Goal: Information Seeking & Learning: Learn about a topic

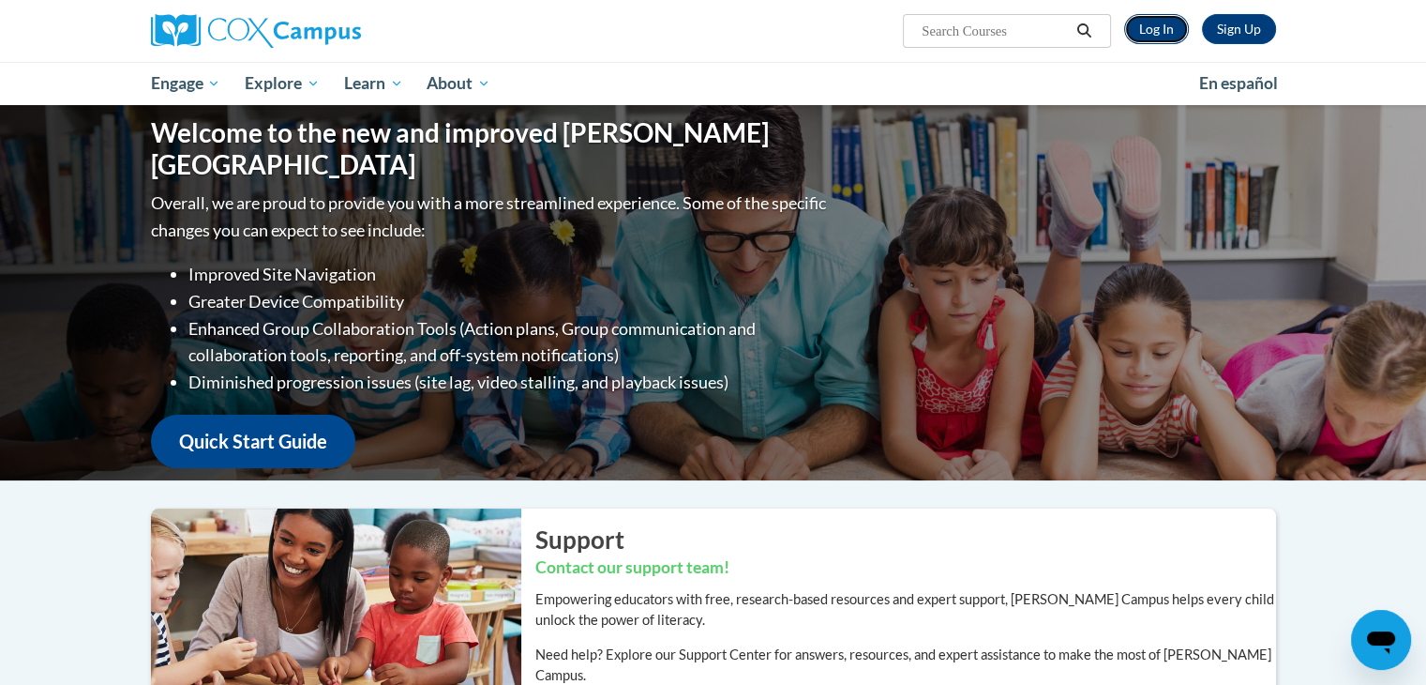
click at [1164, 31] on link "Log In" at bounding box center [1156, 29] width 65 height 30
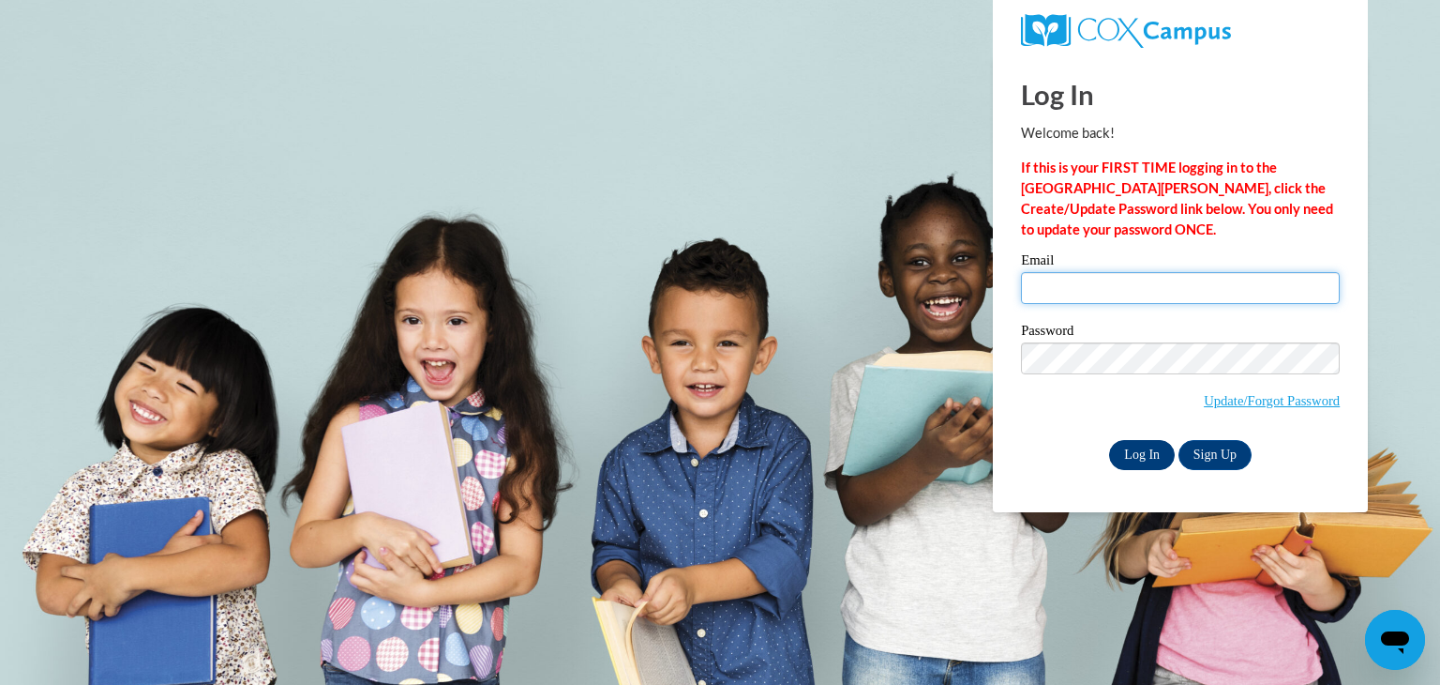
type input "baumgartnera@hustisford.k12.wi.us"
click at [1157, 459] on input "Log In" at bounding box center [1142, 455] width 66 height 30
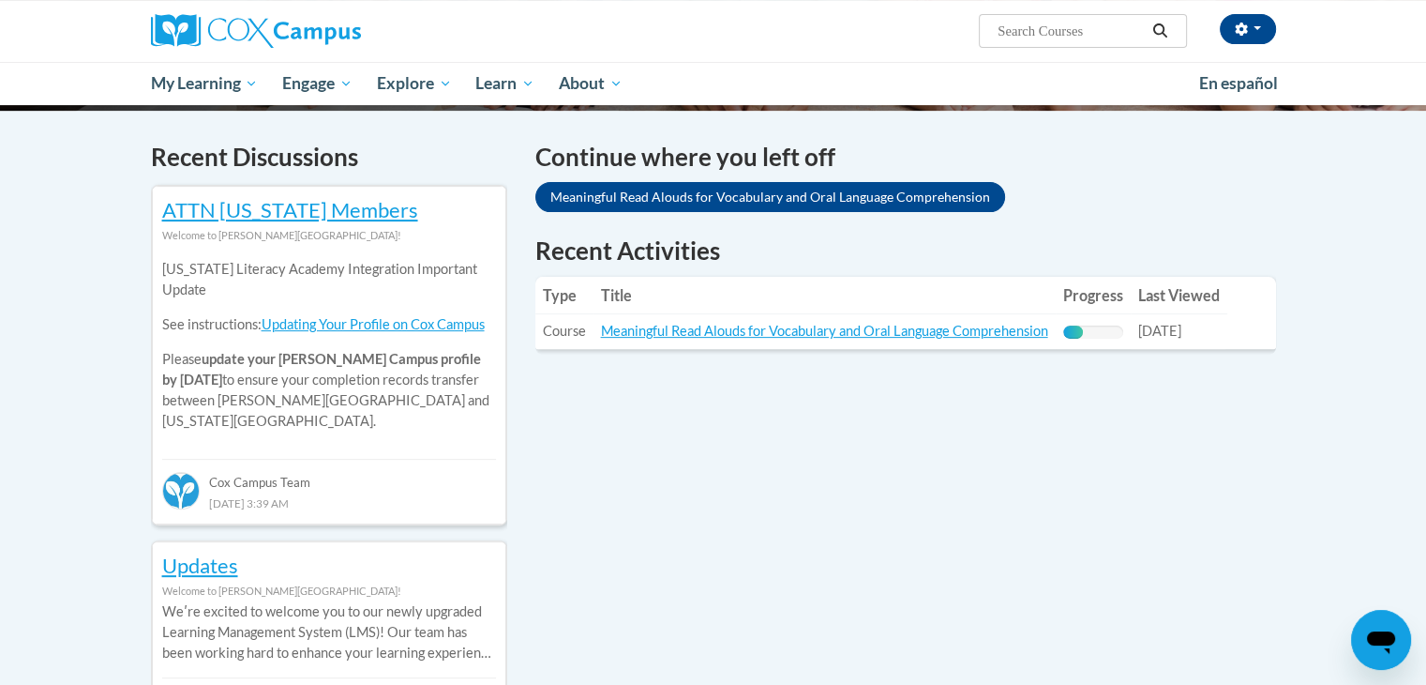
scroll to position [563, 0]
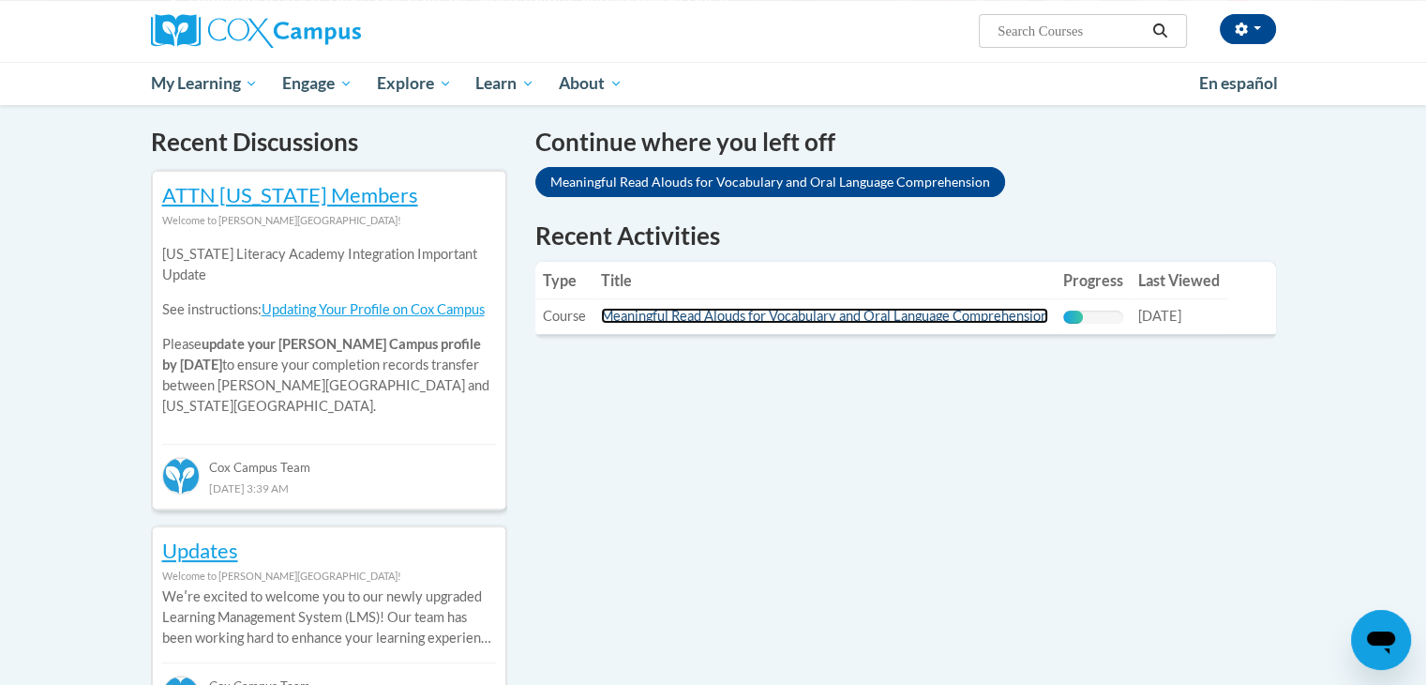
click at [933, 313] on link "Meaningful Read Alouds for Vocabulary and Oral Language Comprehension" at bounding box center [824, 316] width 447 height 16
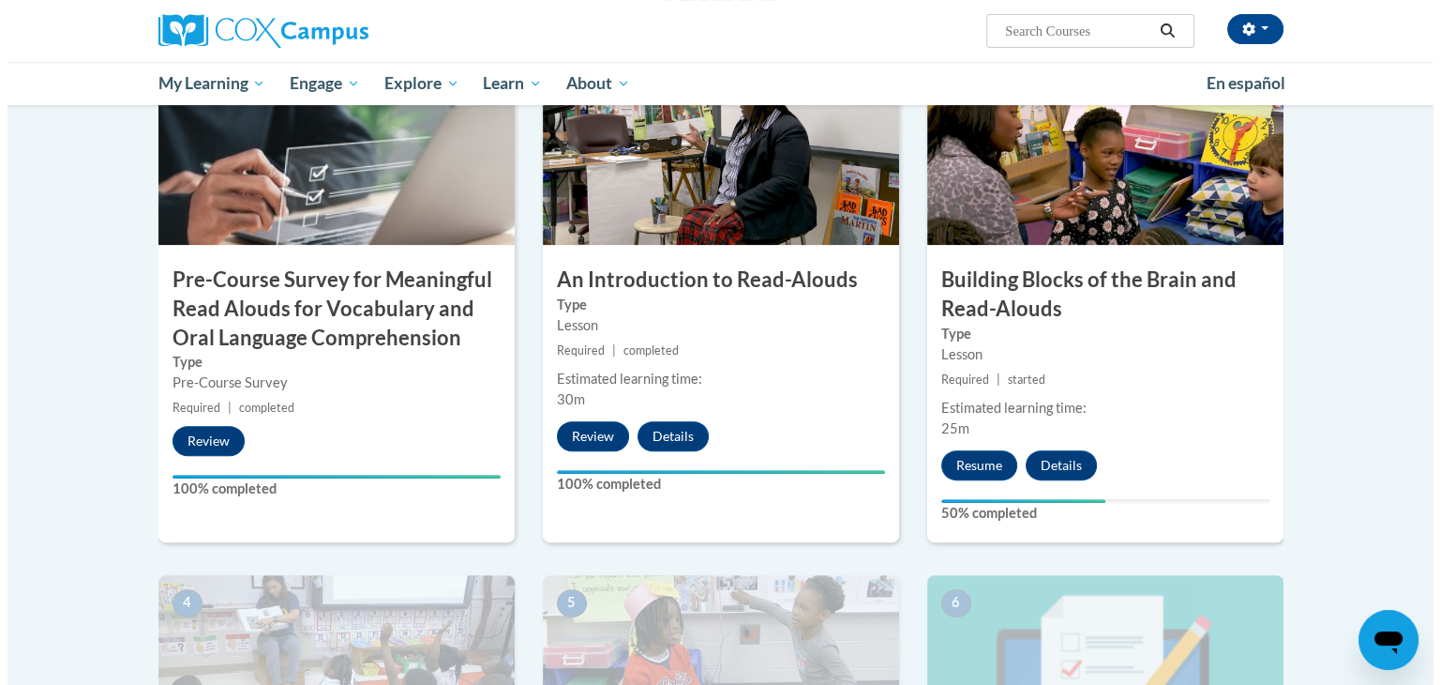
scroll to position [469, 0]
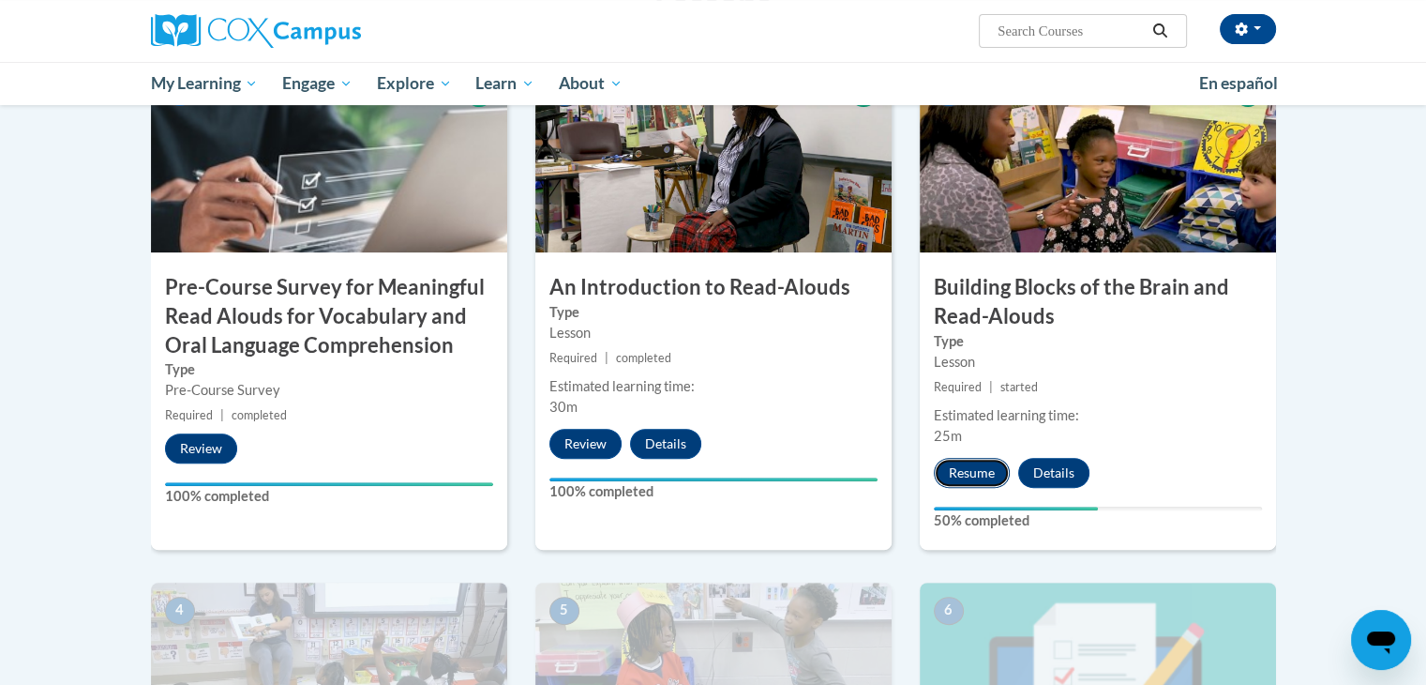
click at [980, 471] on button "Resume" at bounding box center [972, 473] width 76 height 30
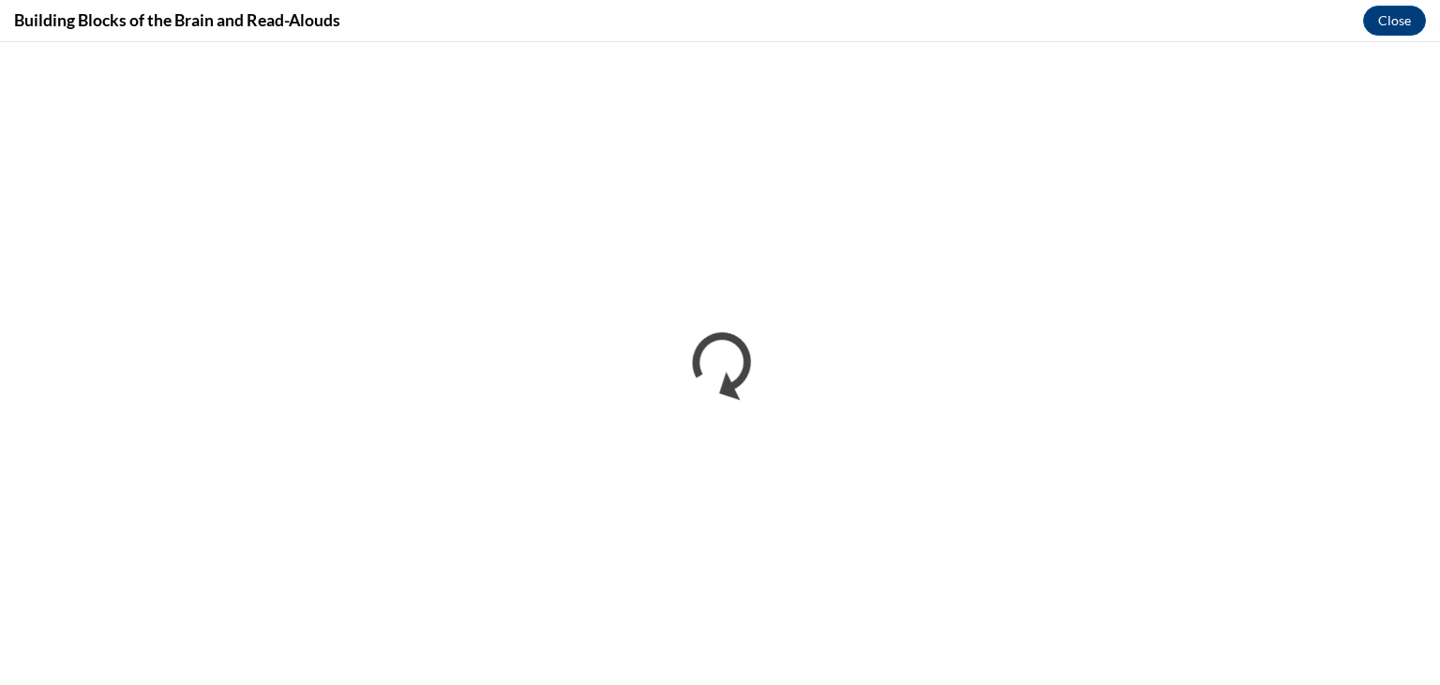
scroll to position [0, 0]
